Goal: Task Accomplishment & Management: Manage account settings

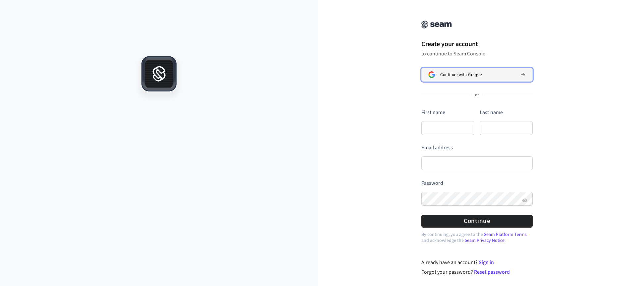
click at [459, 76] on span "Continue with Google" at bounding box center [460, 74] width 41 height 5
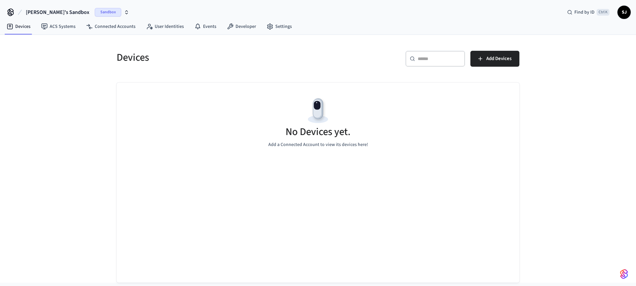
click at [95, 10] on span "Sandbox" at bounding box center [108, 12] width 27 height 9
click at [516, 60] on button "Add Devices" at bounding box center [495, 59] width 49 height 16
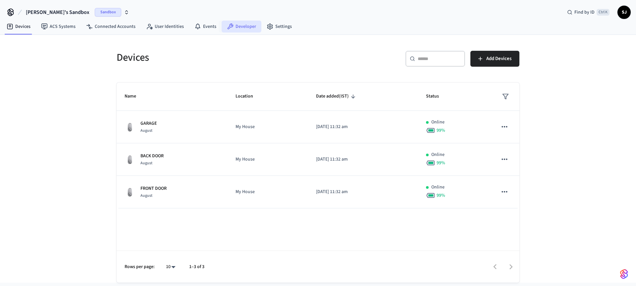
click at [236, 27] on link "Developer" at bounding box center [242, 27] width 40 height 12
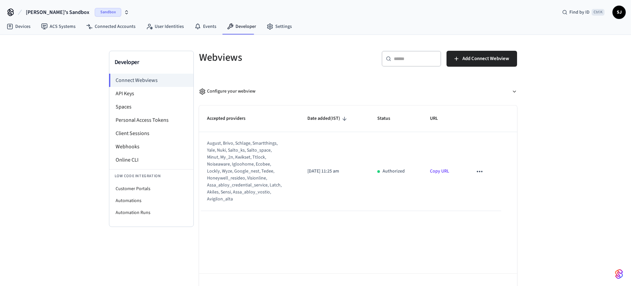
click at [444, 169] on link "Copy URL" at bounding box center [439, 171] width 19 height 7
click at [140, 95] on li "API Keys" at bounding box center [151, 93] width 84 height 13
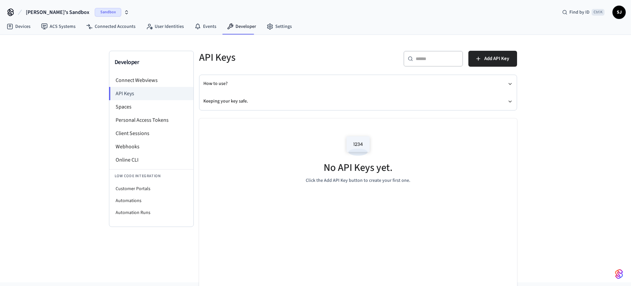
click at [499, 67] on div "​ ​ Add API Key" at bounding box center [439, 61] width 155 height 21
click at [488, 60] on span "Add API Key" at bounding box center [496, 58] width 25 height 9
click at [284, 78] on button "How to use?" at bounding box center [357, 84] width 309 height 18
